Goal: Find specific page/section: Find specific page/section

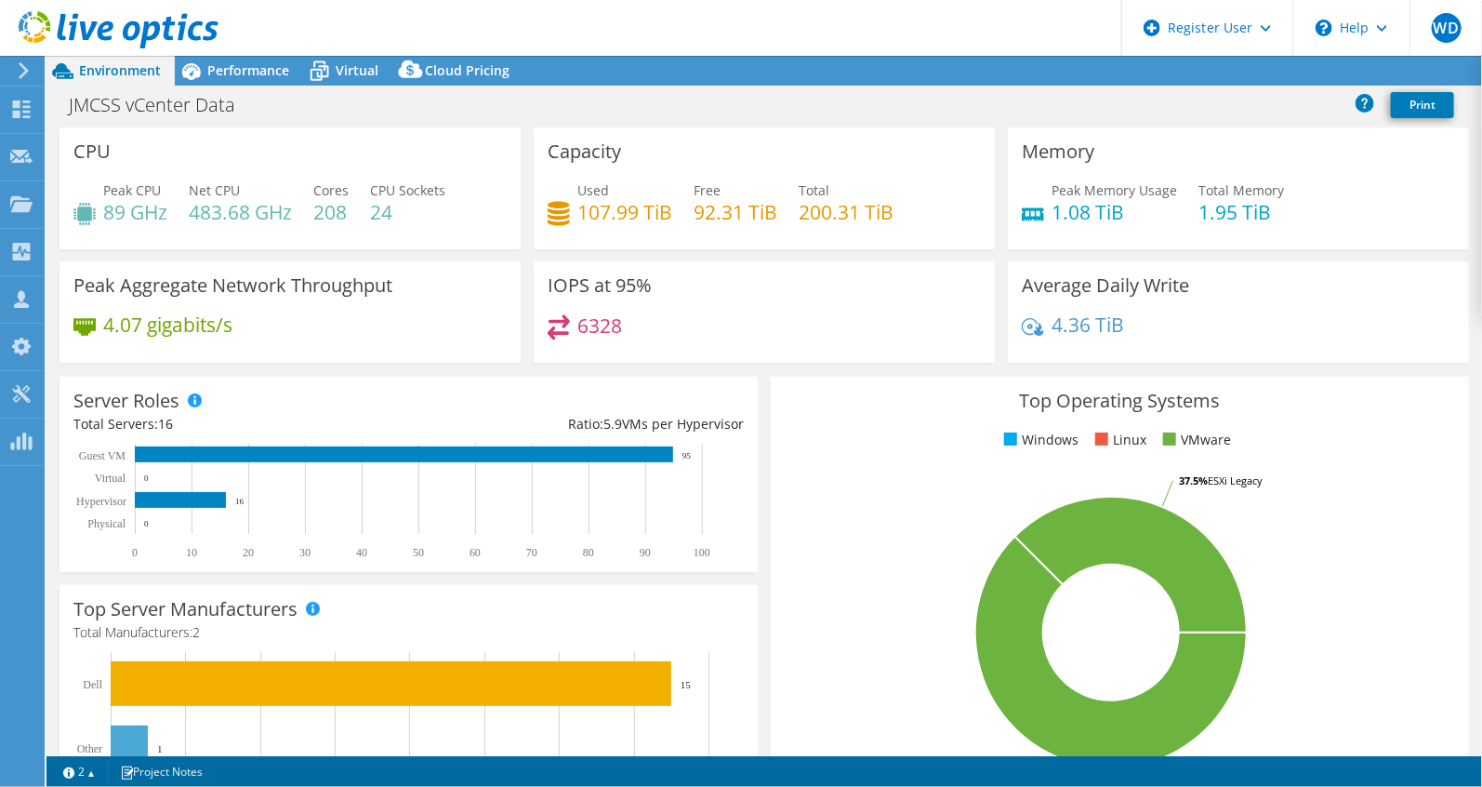
select select "USD"
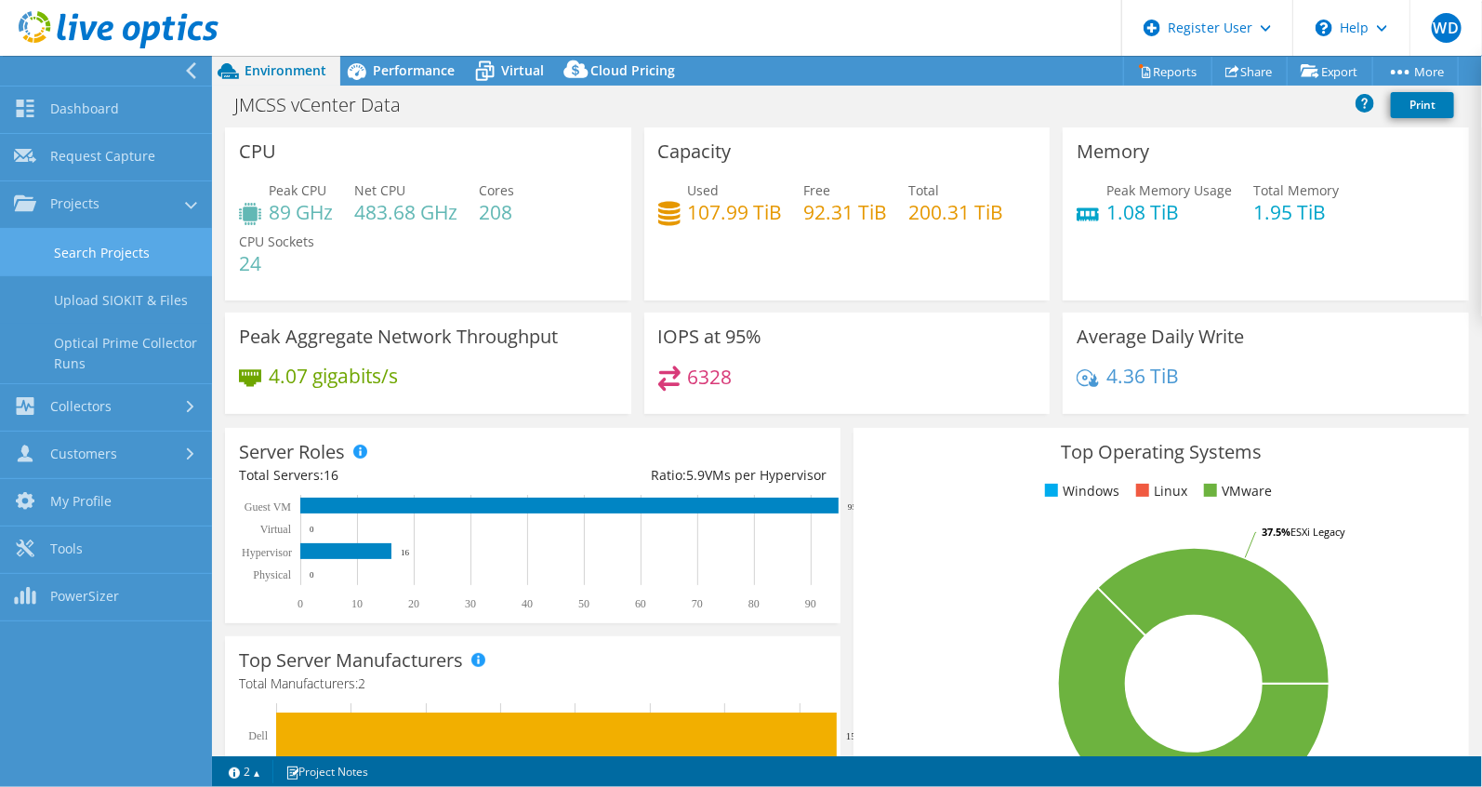
click at [67, 230] on link "Search Projects" at bounding box center [106, 252] width 212 height 47
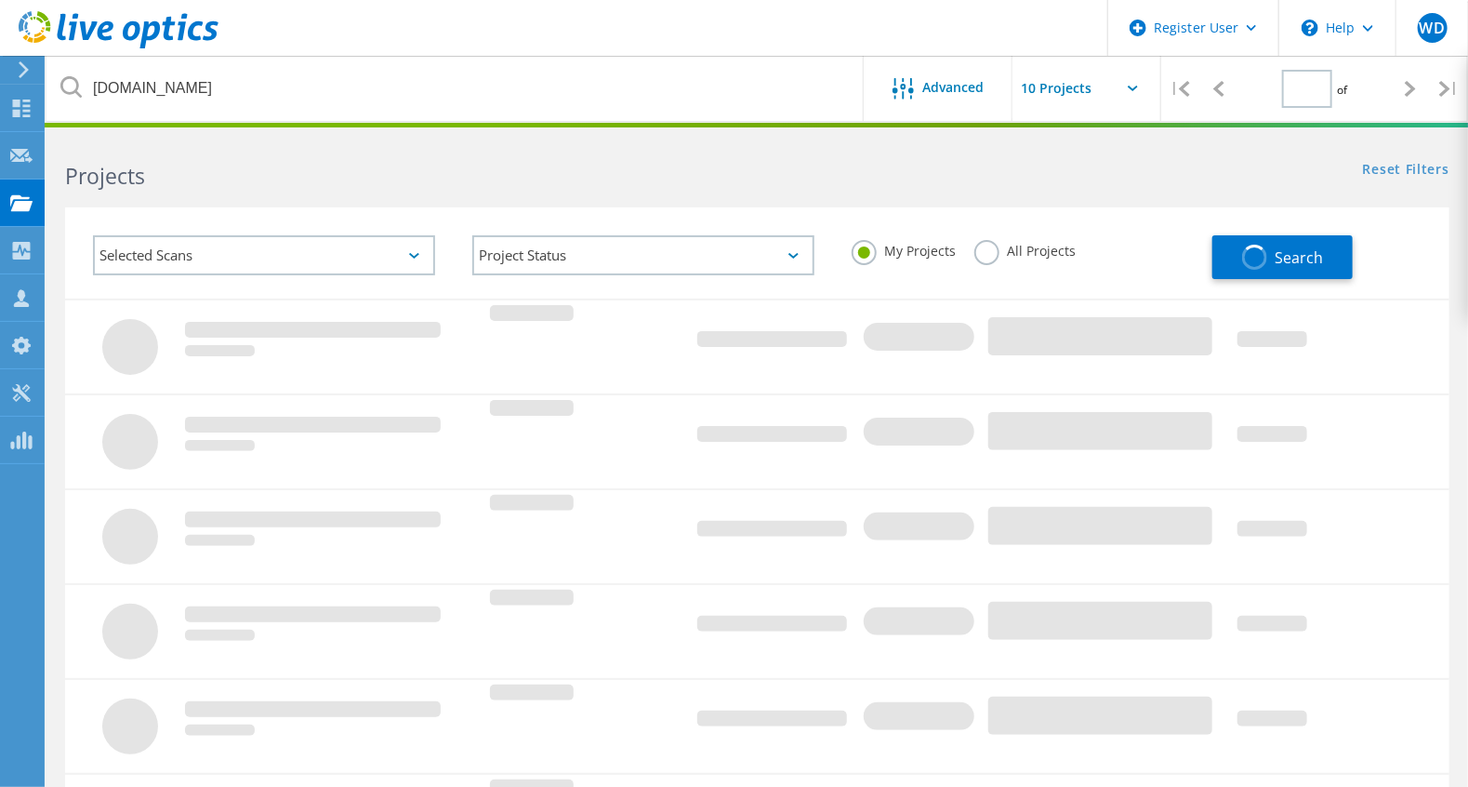
type input "1"
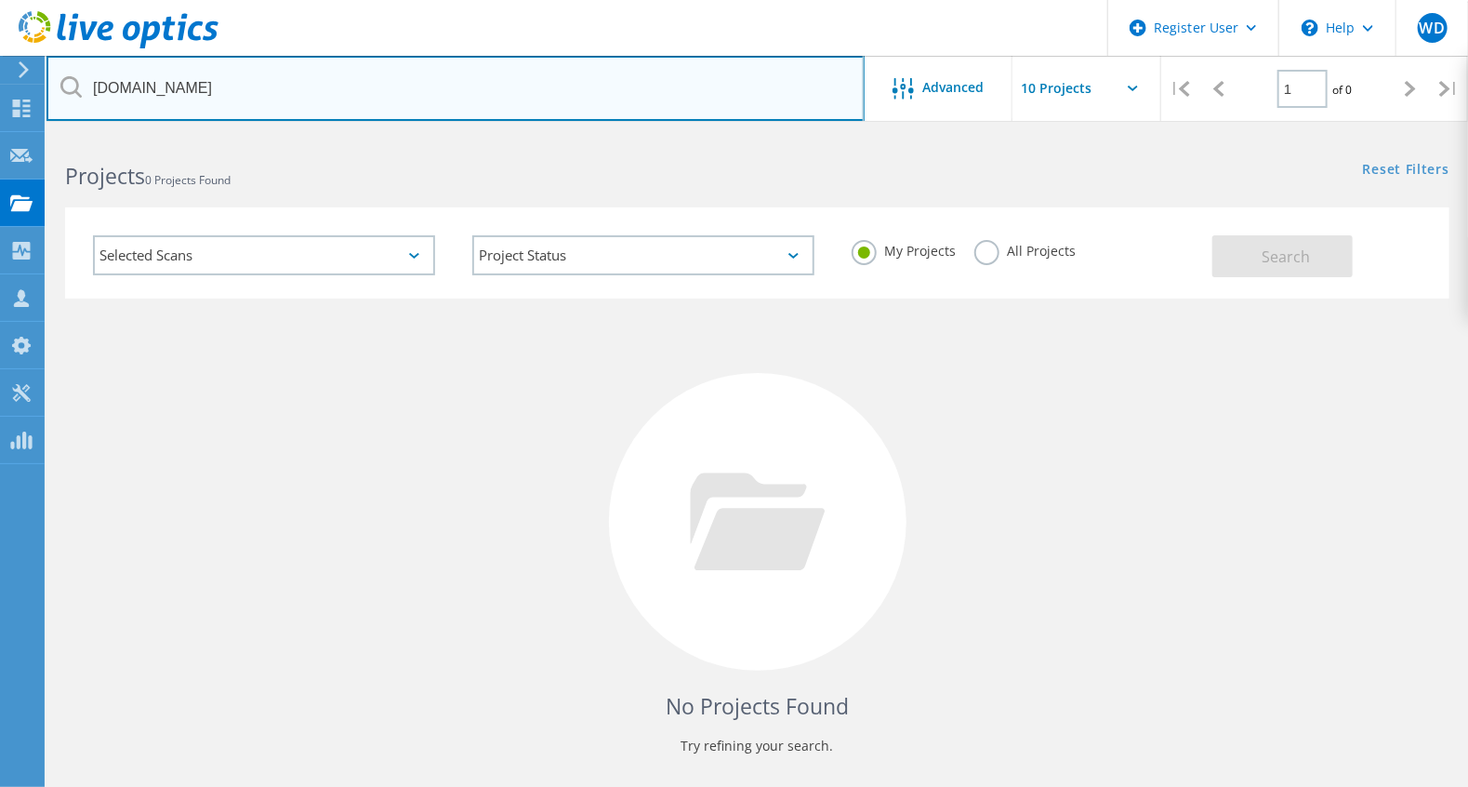
drag, startPoint x: 456, startPoint y: 90, endPoint x: 52, endPoint y: 80, distance: 404.6
click at [52, 80] on input "pmdginc.com" at bounding box center [455, 88] width 818 height 65
paste input "kevin.h@digitalroom"
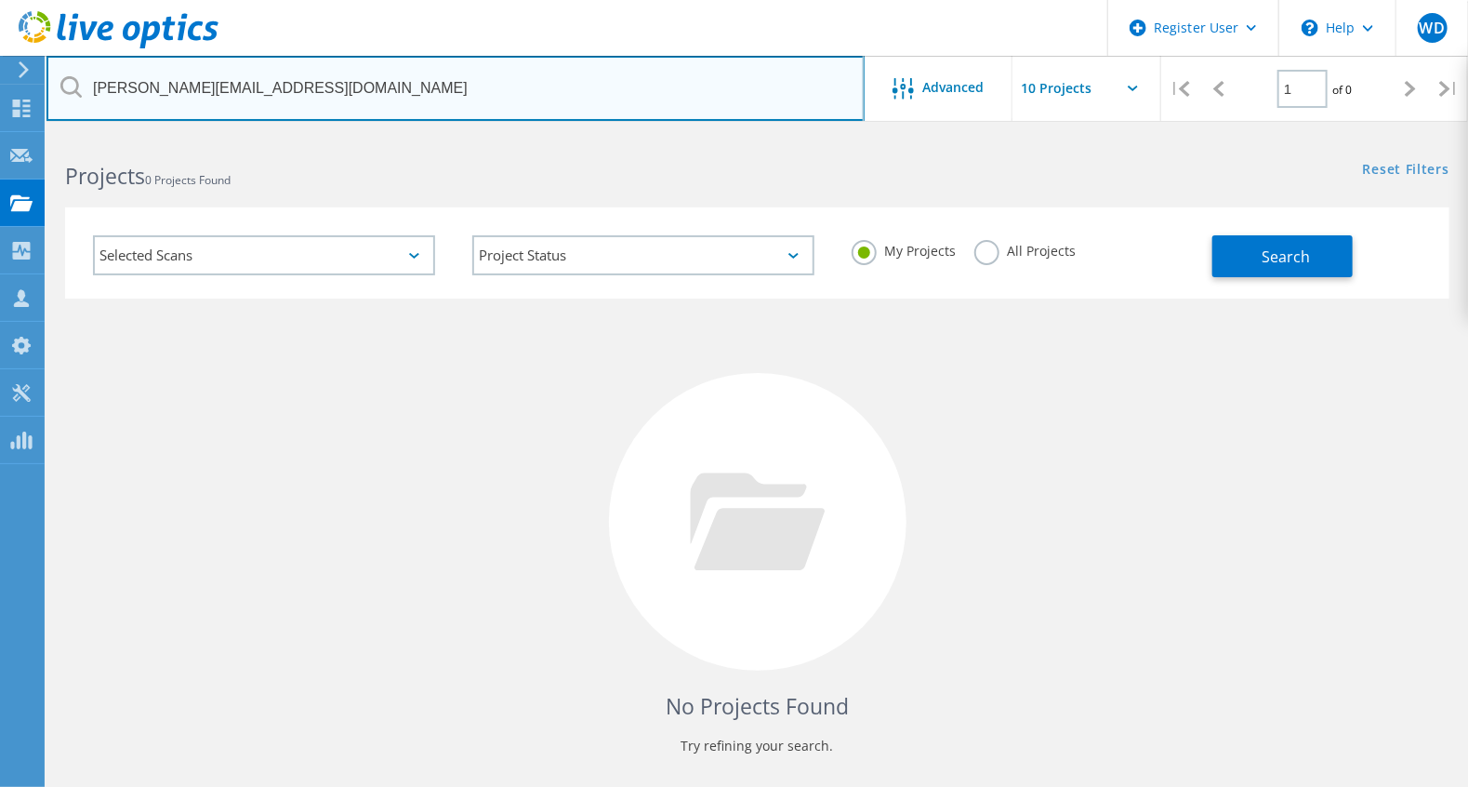
type input "kevin.h@digitalroominc.com"
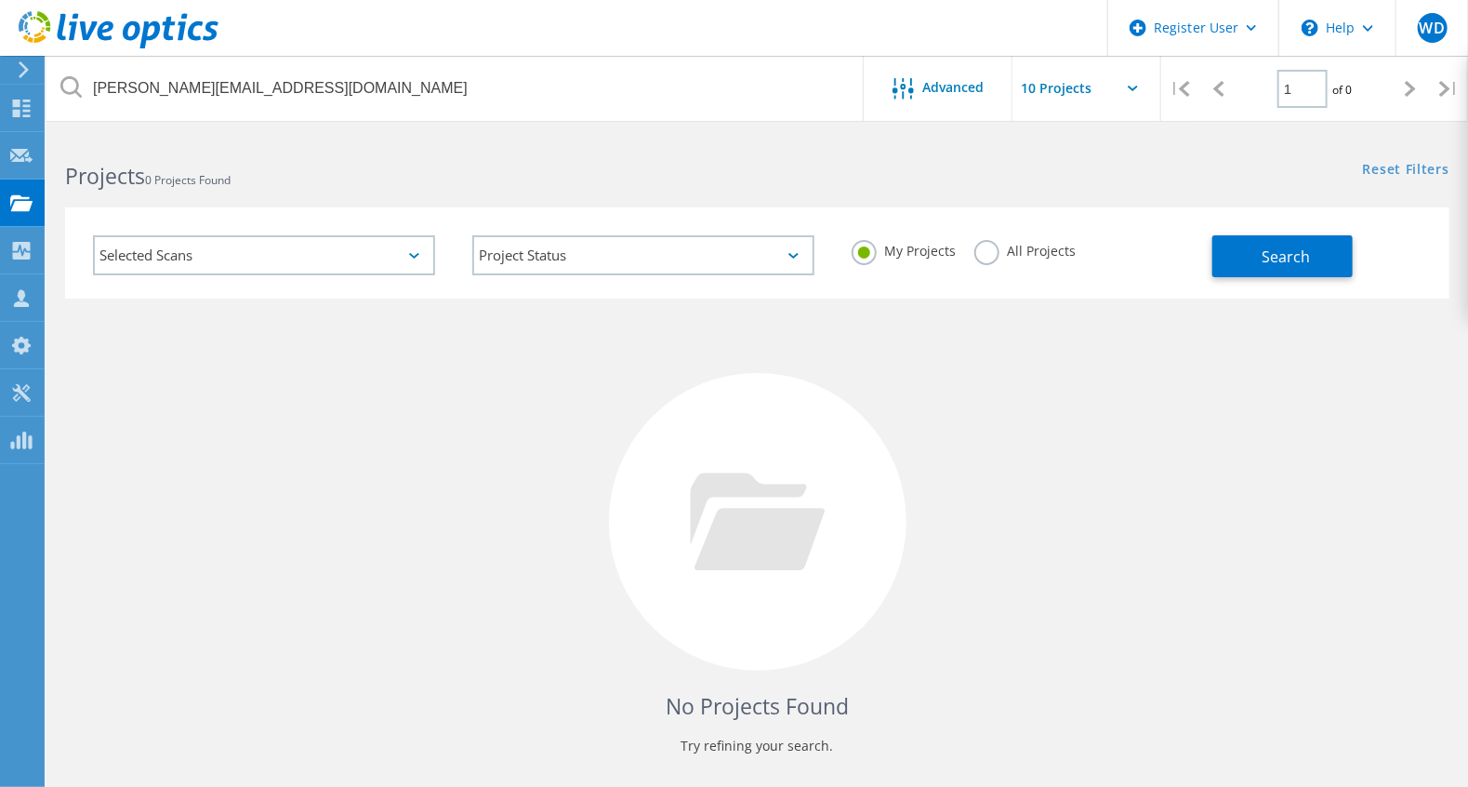
click at [994, 241] on div "My Projects All Projects" at bounding box center [1022, 251] width 379 height 69
click at [996, 248] on label "All Projects" at bounding box center [1024, 249] width 101 height 18
click at [0, 0] on input "All Projects" at bounding box center [0, 0] width 0 height 0
click at [1257, 260] on button "Search" at bounding box center [1282, 256] width 140 height 42
